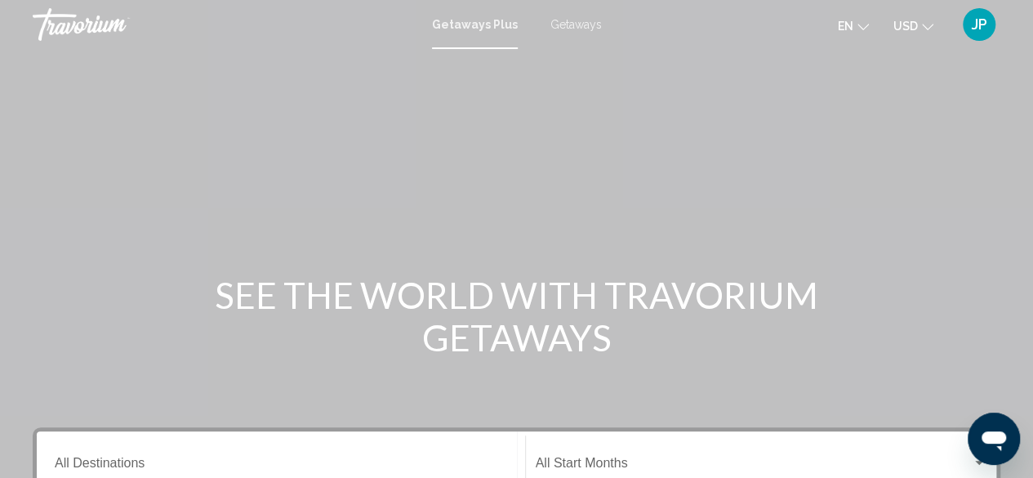
click at [1029, 100] on div "Main content" at bounding box center [516, 245] width 1033 height 490
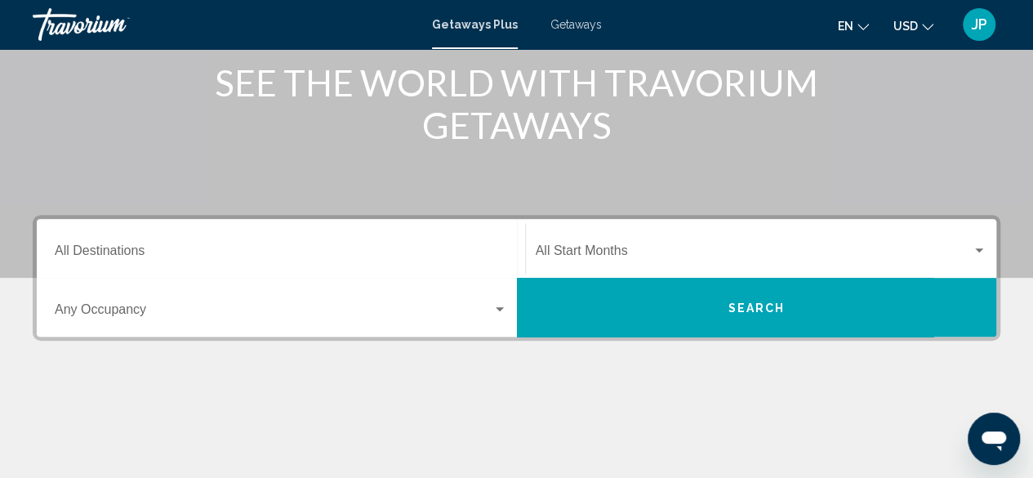
scroll to position [219, 0]
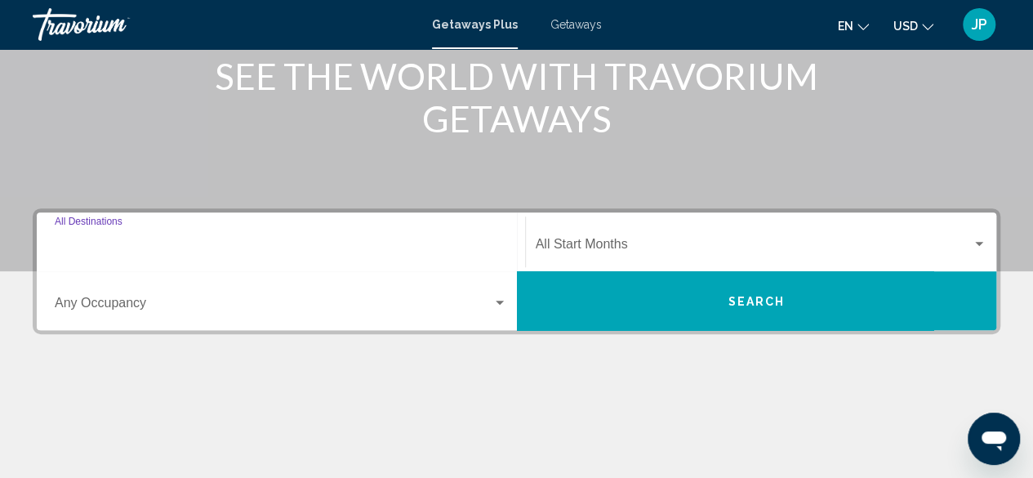
click at [134, 247] on input "Destination All Destinations" at bounding box center [281, 247] width 453 height 15
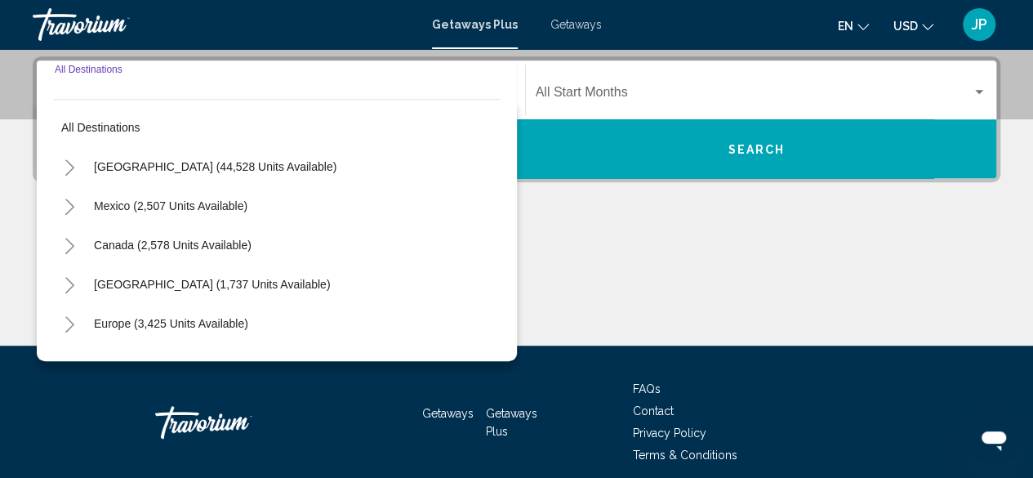
scroll to position [374, 0]
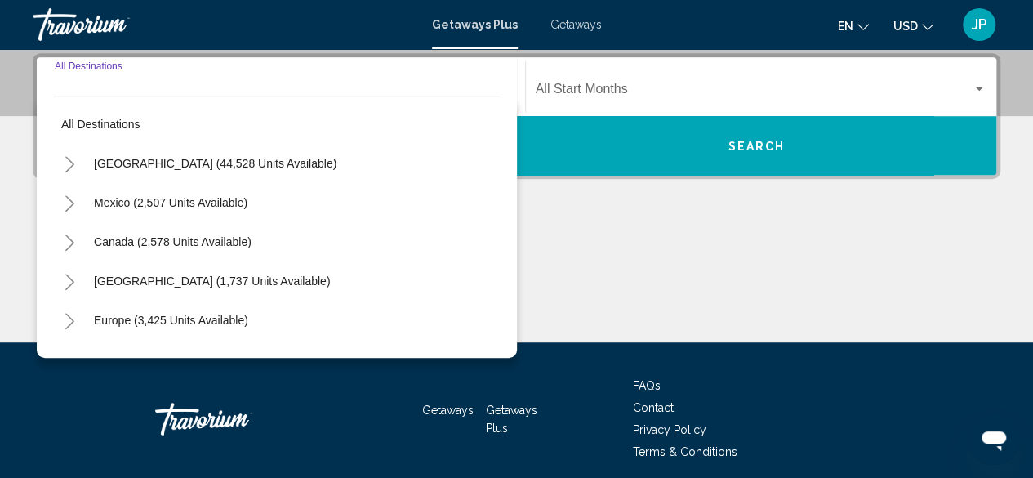
click at [72, 159] on icon "Toggle United States (44,528 units available)" at bounding box center [70, 164] width 12 height 16
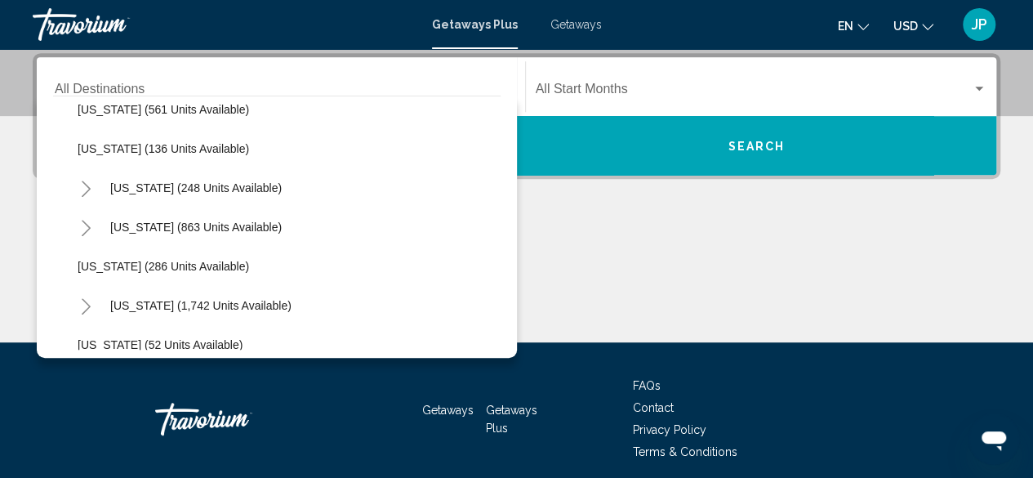
scroll to position [1078, 0]
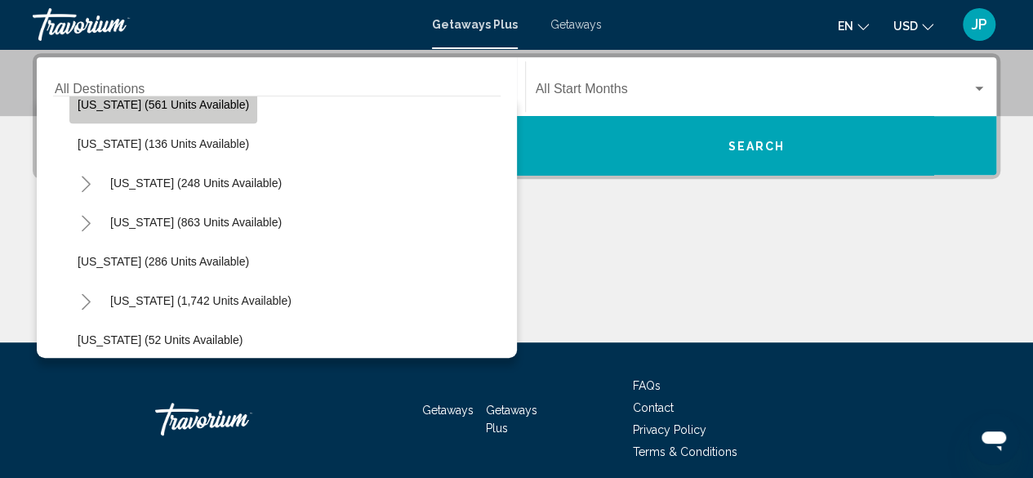
click at [236, 105] on span "[US_STATE] (561 units available)" at bounding box center [164, 104] width 172 height 13
type input "**********"
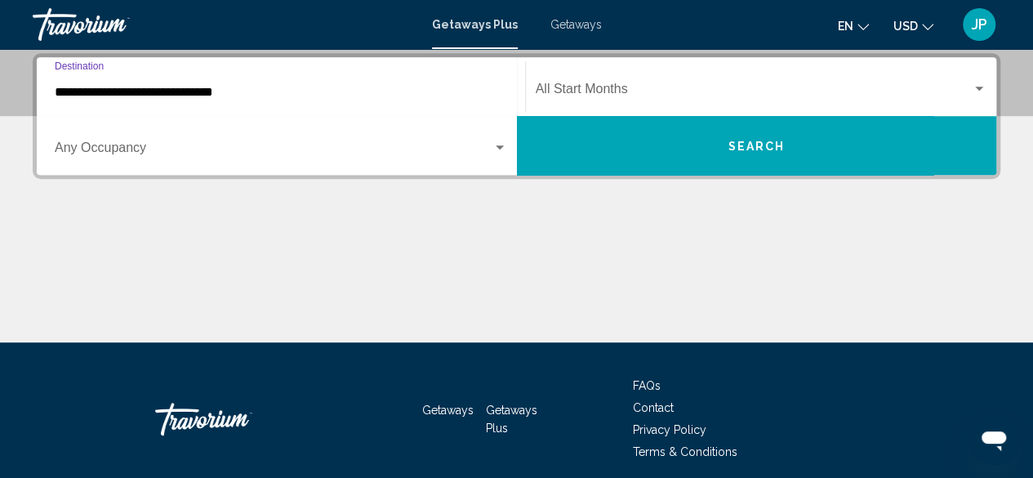
click at [360, 164] on div "Occupancy Any Occupancy" at bounding box center [281, 145] width 453 height 51
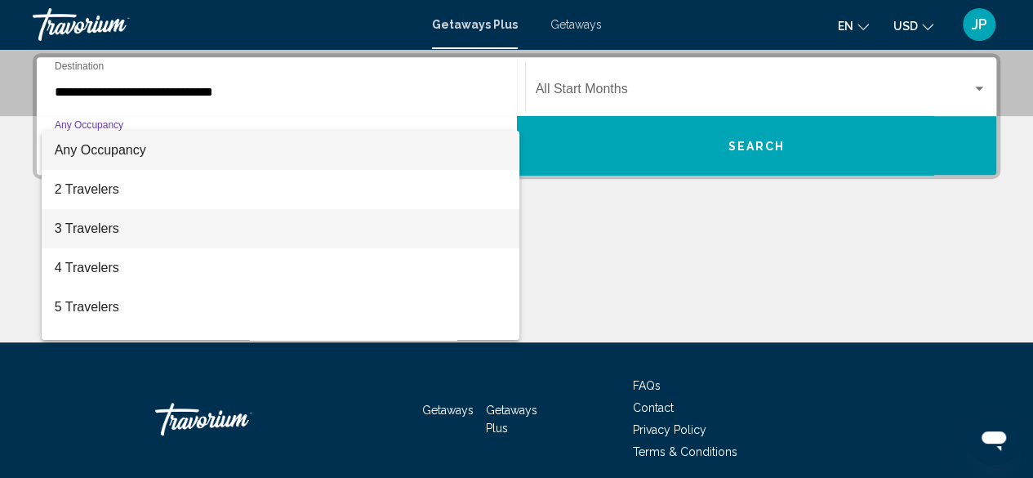
click at [178, 224] on span "3 Travelers" at bounding box center [281, 228] width 453 height 39
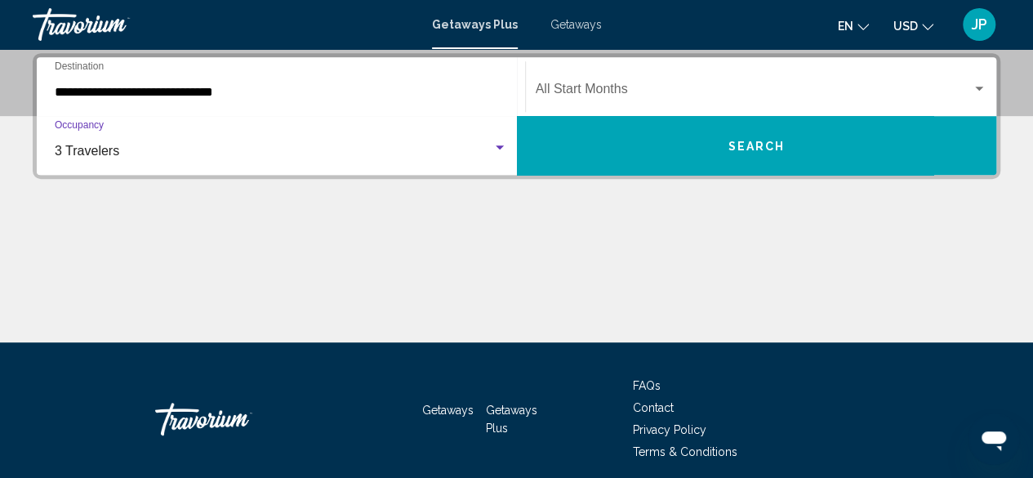
click at [596, 96] on span "Search widget" at bounding box center [754, 92] width 437 height 15
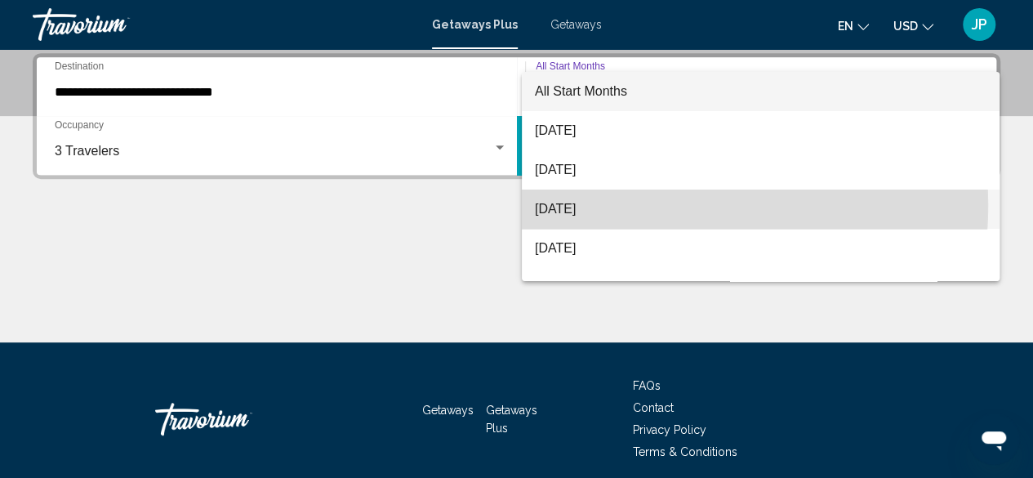
click at [587, 204] on span "[DATE]" at bounding box center [761, 209] width 452 height 39
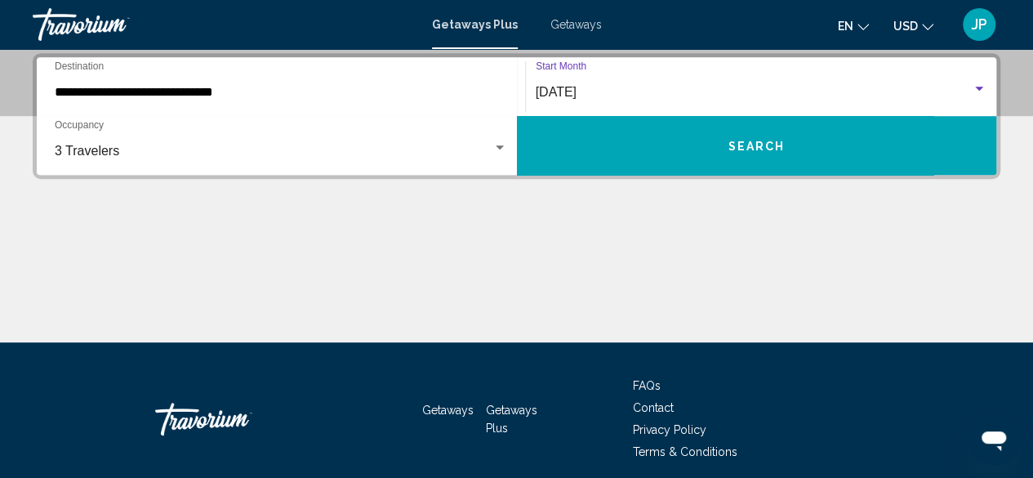
click at [713, 164] on button "Search" at bounding box center [757, 145] width 480 height 59
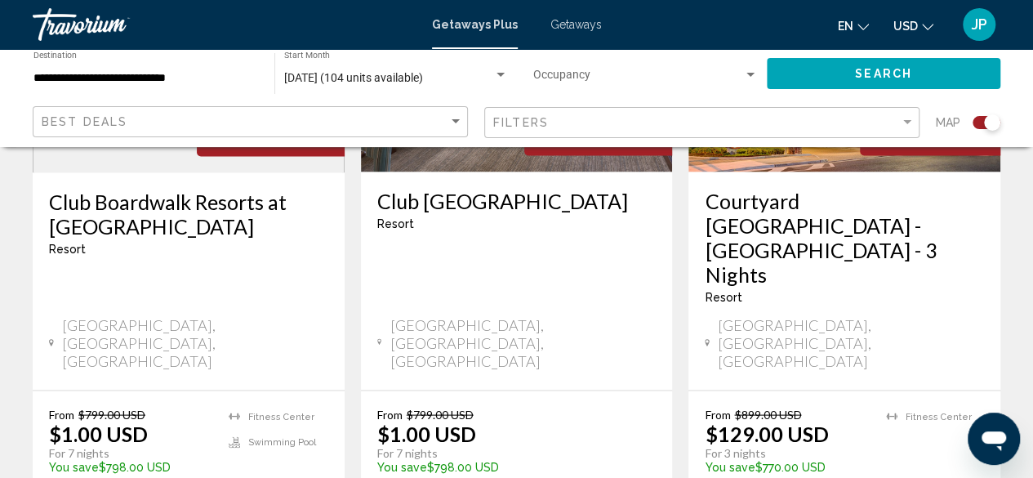
scroll to position [1443, 0]
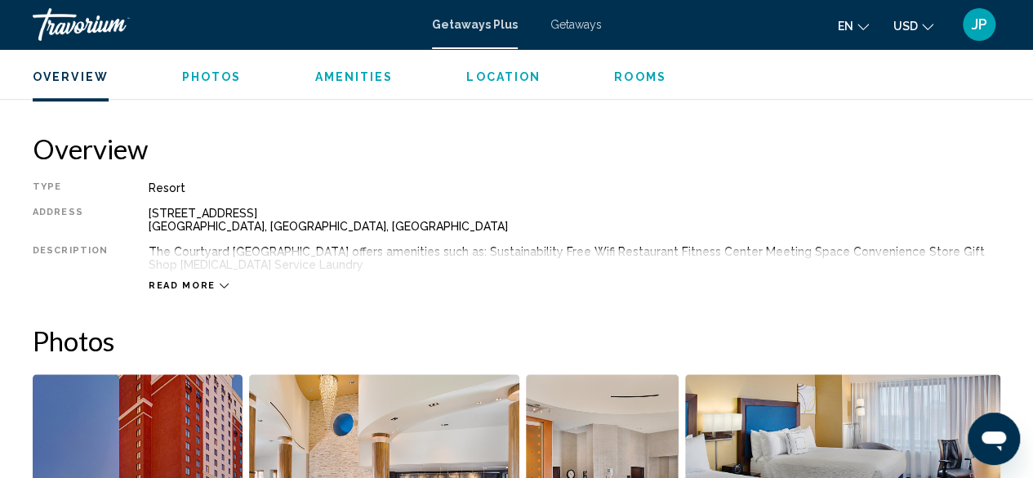
scroll to position [800, 0]
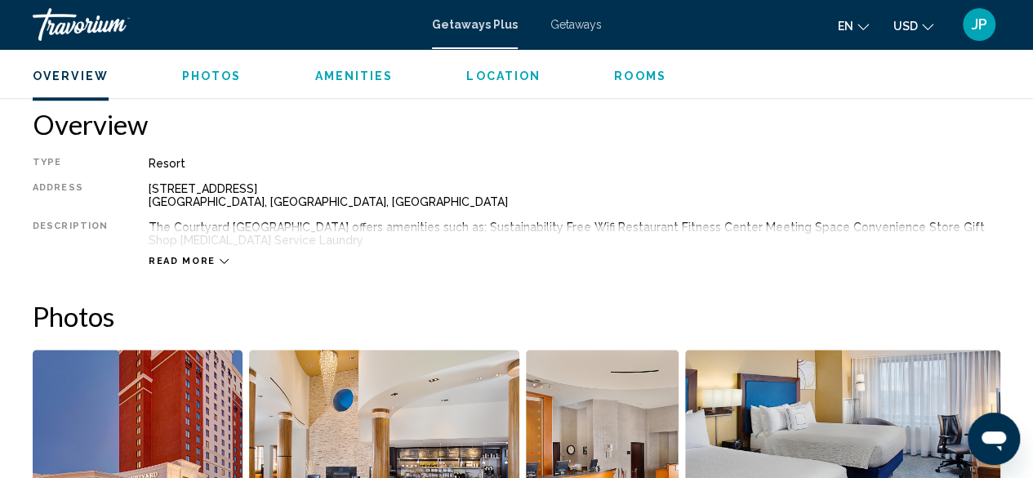
click at [204, 262] on span "Read more" at bounding box center [182, 261] width 67 height 11
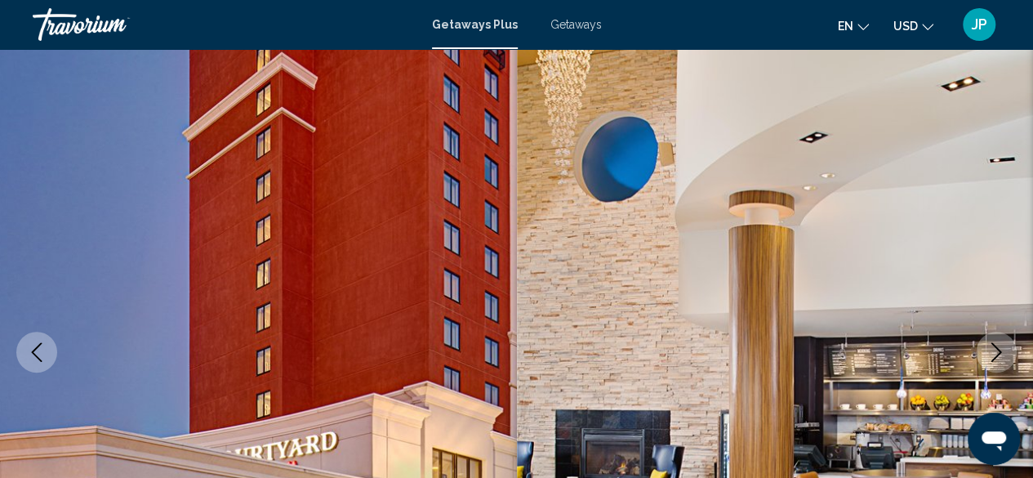
scroll to position [0, 0]
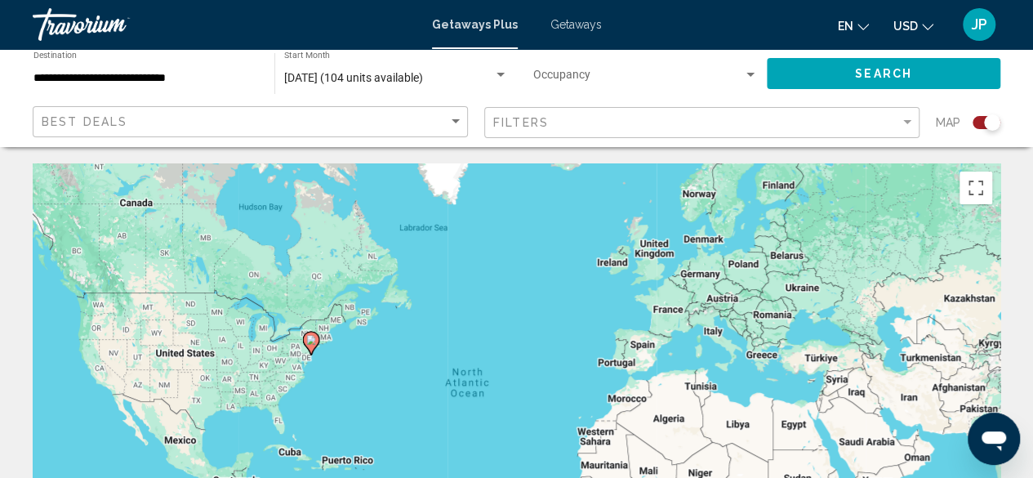
click at [574, 28] on span "Getaways" at bounding box center [576, 24] width 51 height 13
